Goal: Use online tool/utility: Utilize a website feature to perform a specific function

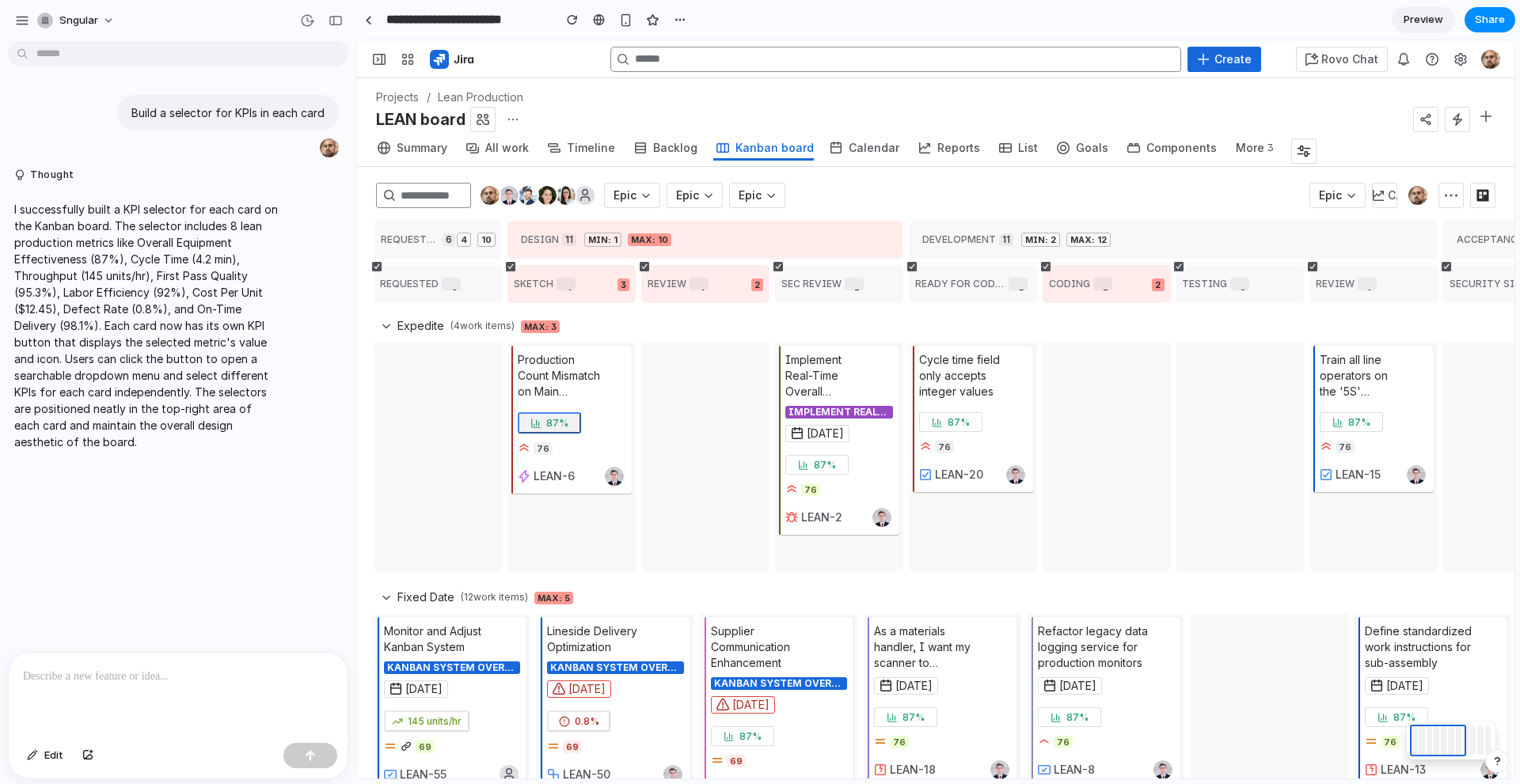
click at [499, 213] on span "87%" at bounding box center [557, 423] width 22 height 12
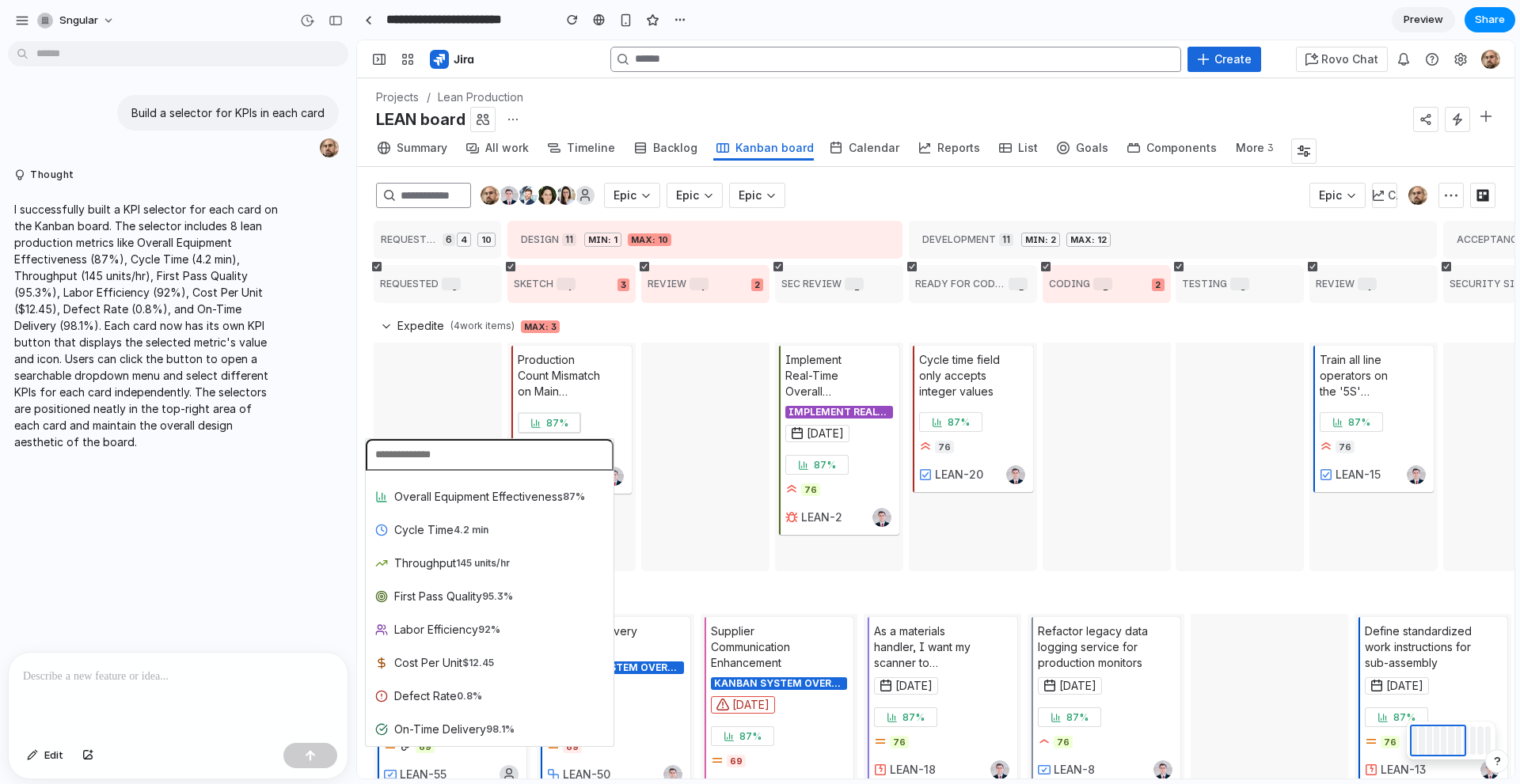
click at [427, 213] on span "Defect Rate" at bounding box center [425, 696] width 62 height 16
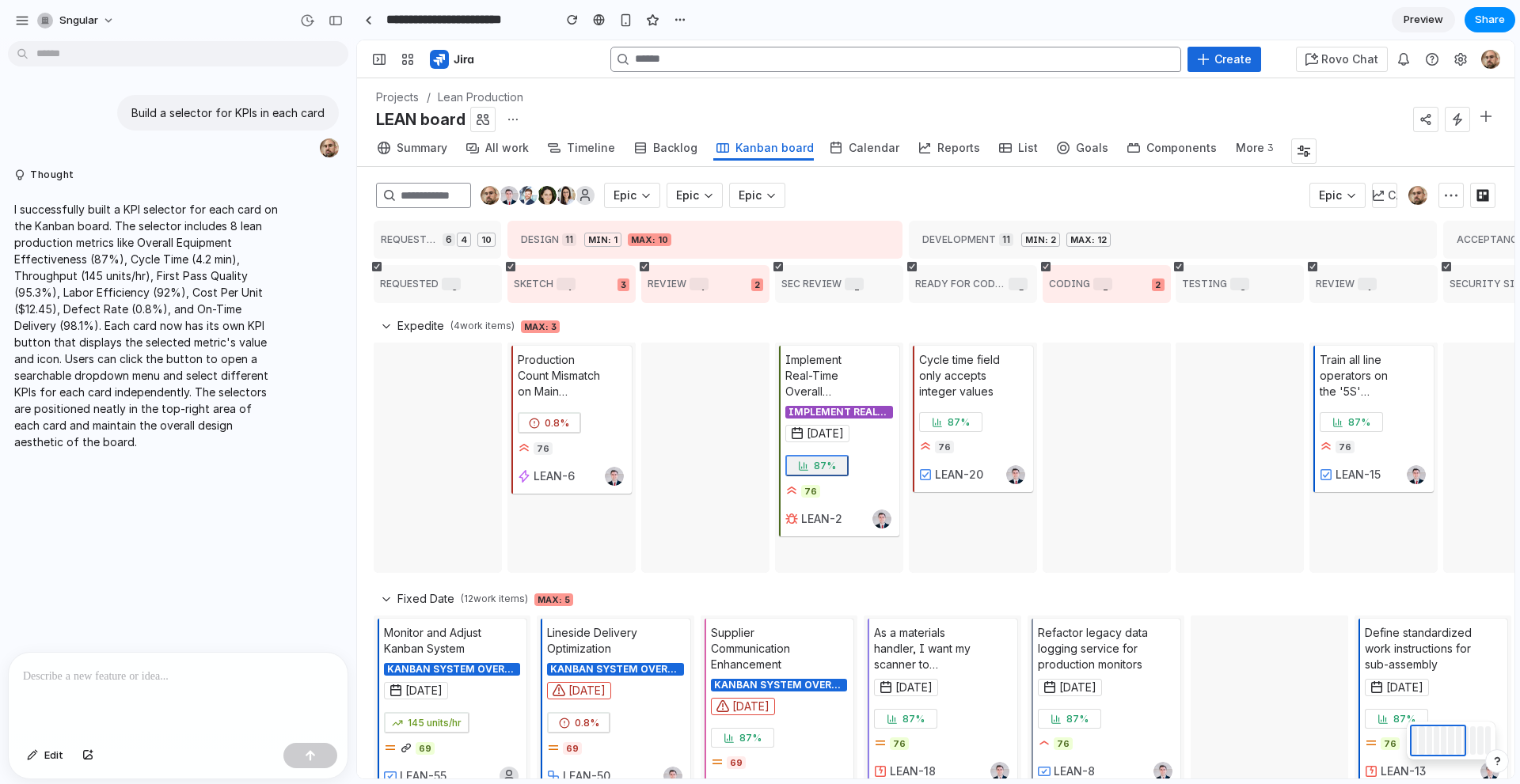
click at [499, 213] on button "87%" at bounding box center [817, 465] width 63 height 21
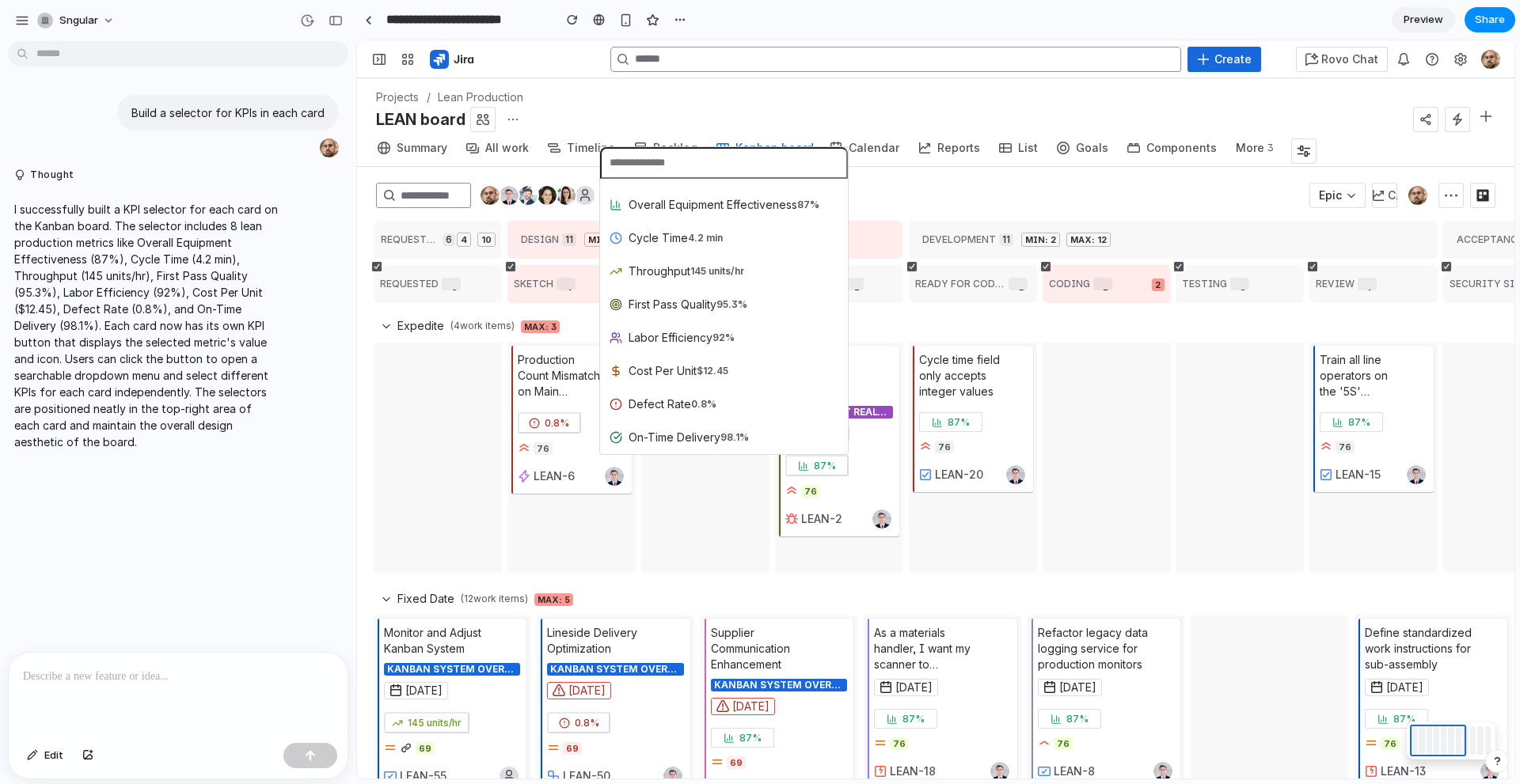
click at [499, 213] on span "Defect Rate" at bounding box center [659, 405] width 62 height 16
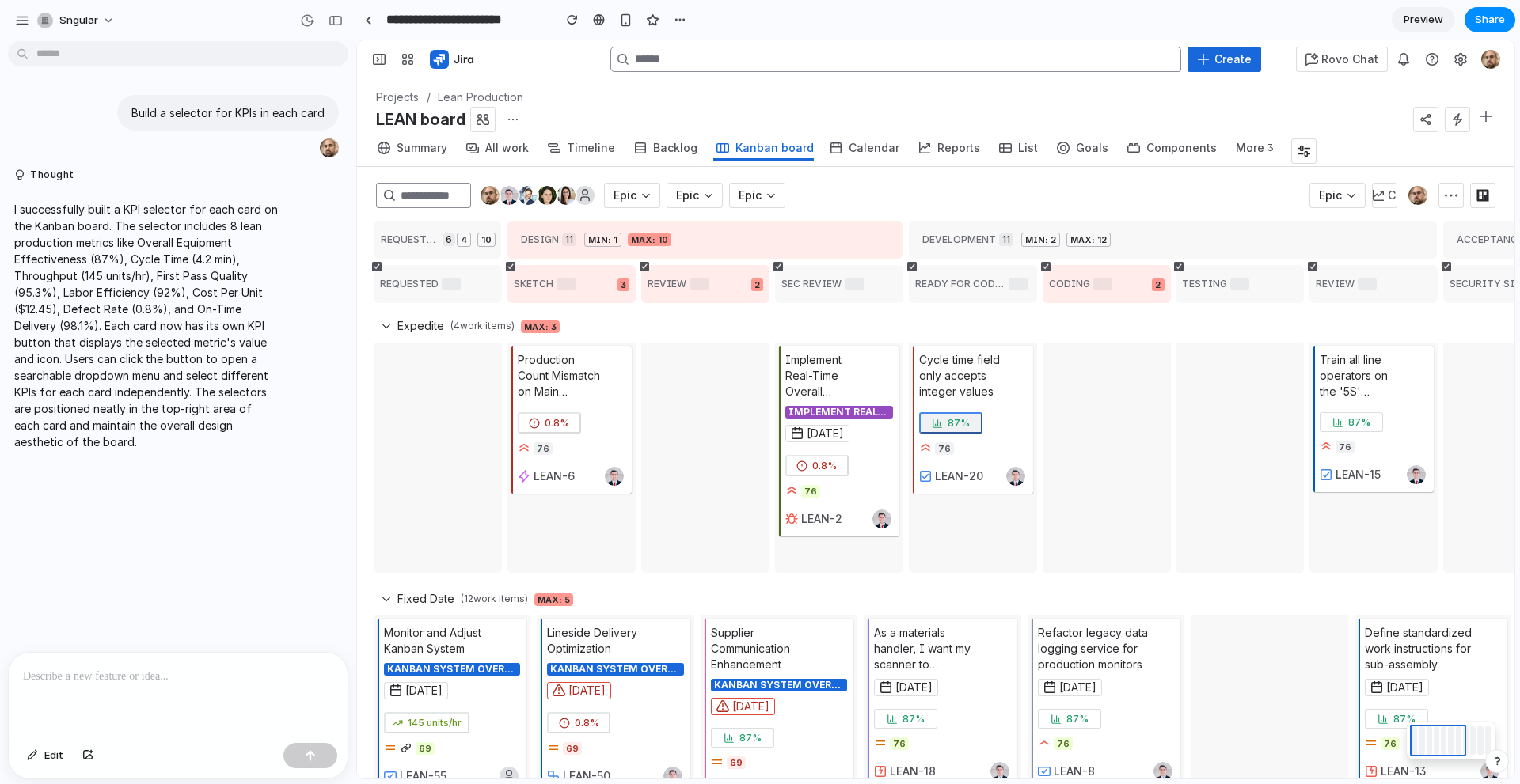
click at [499, 213] on button "87%" at bounding box center [951, 423] width 63 height 21
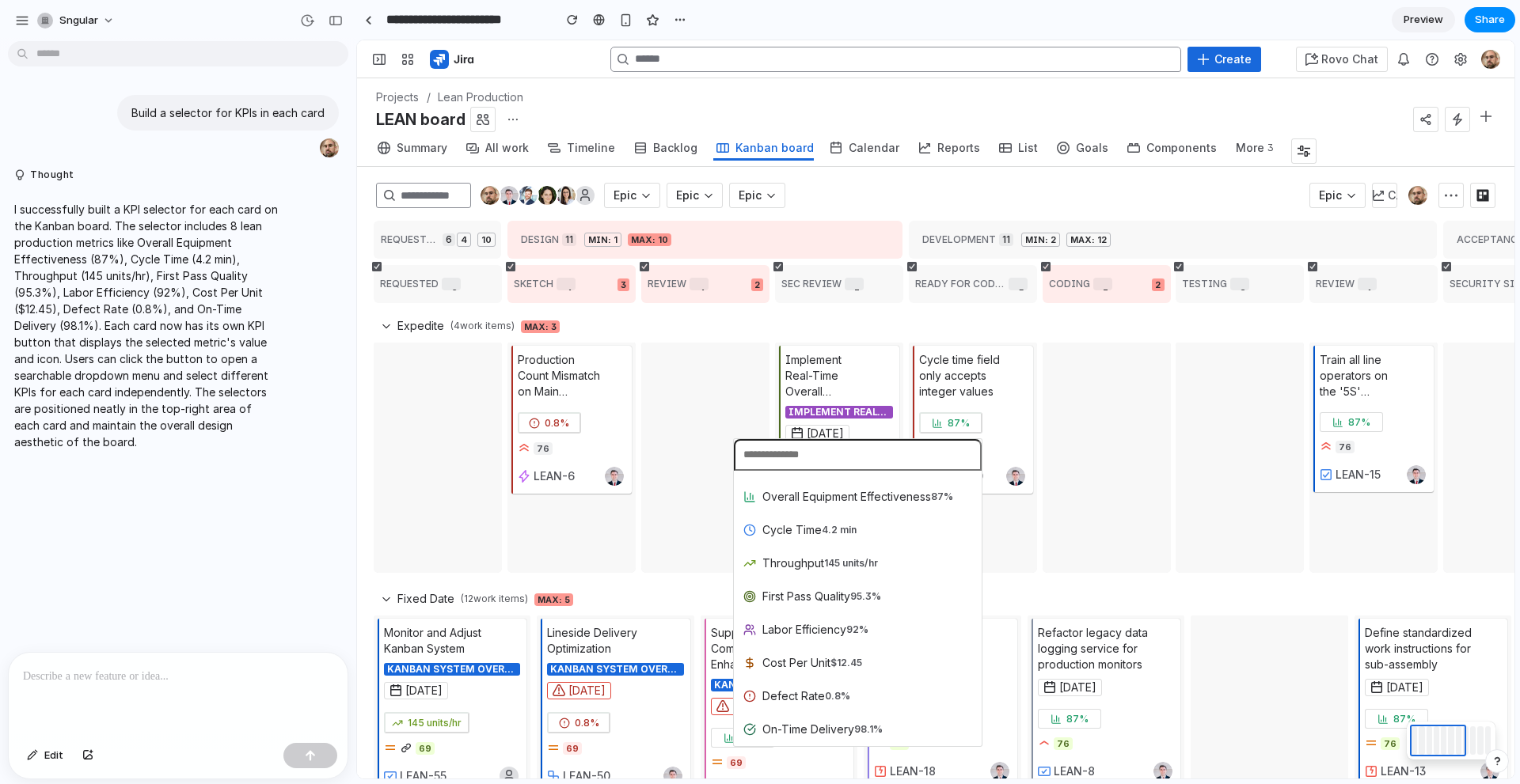
click at [499, 213] on span "Throughput" at bounding box center [793, 564] width 61 height 16
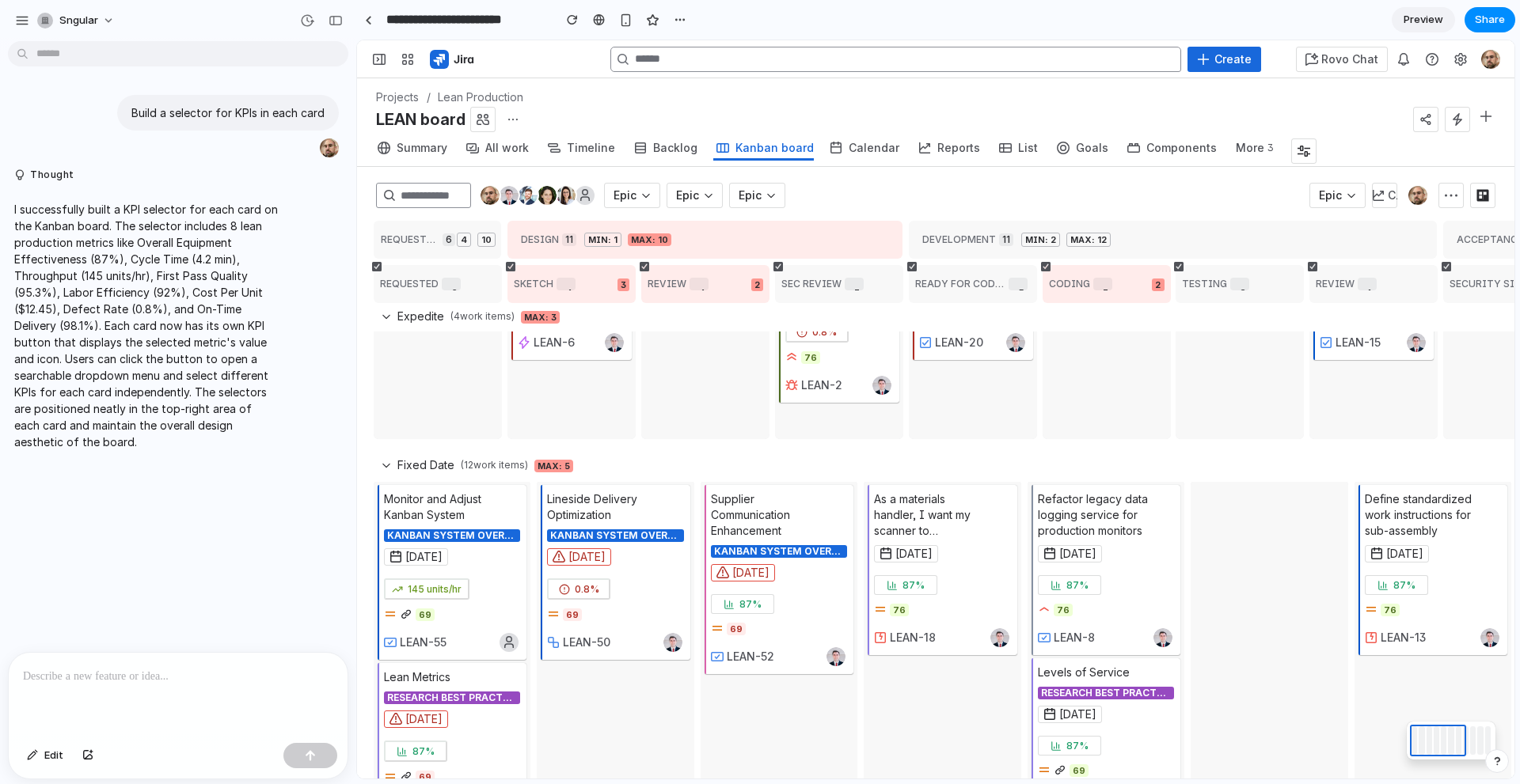
scroll to position [0, 3]
